Goal: Transaction & Acquisition: Book appointment/travel/reservation

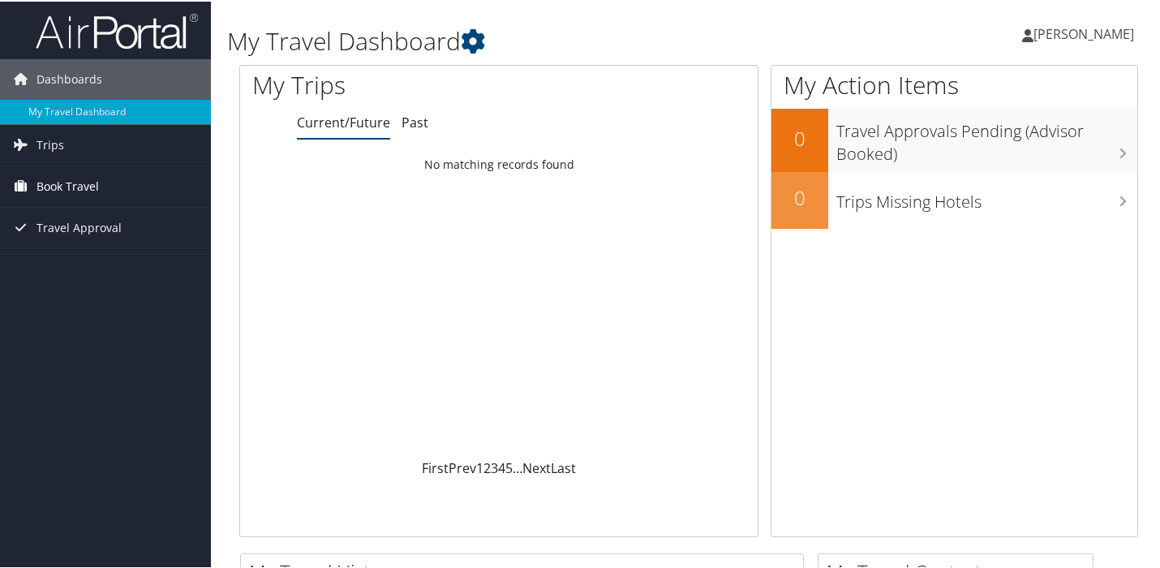
click at [65, 190] on span "Book Travel" at bounding box center [68, 185] width 62 height 41
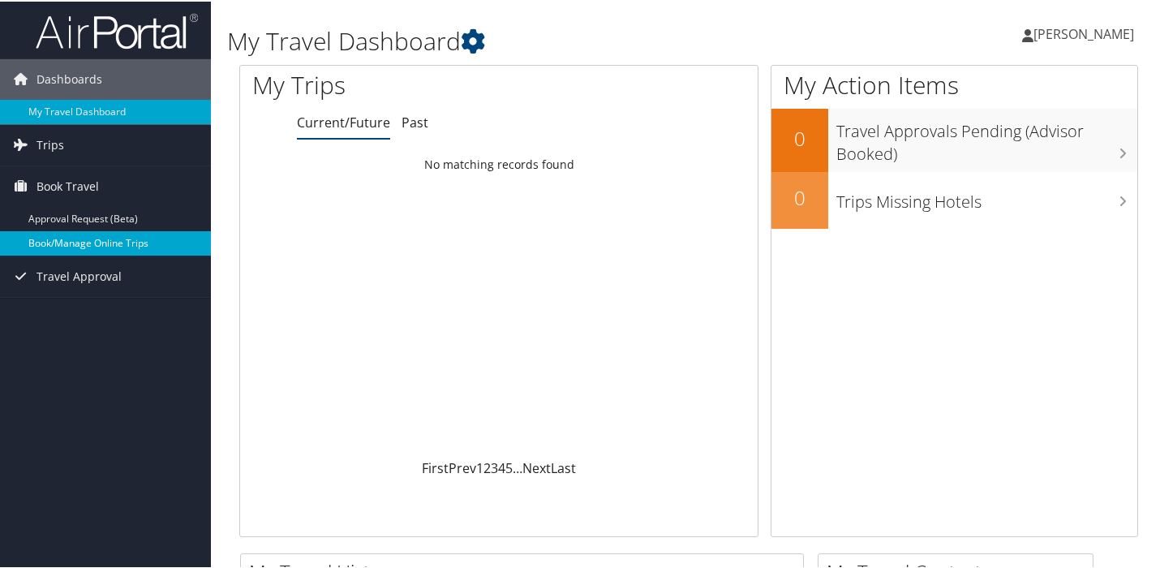
click at [71, 239] on link "Book/Manage Online Trips" at bounding box center [105, 242] width 211 height 24
